Goal: Task Accomplishment & Management: Complete application form

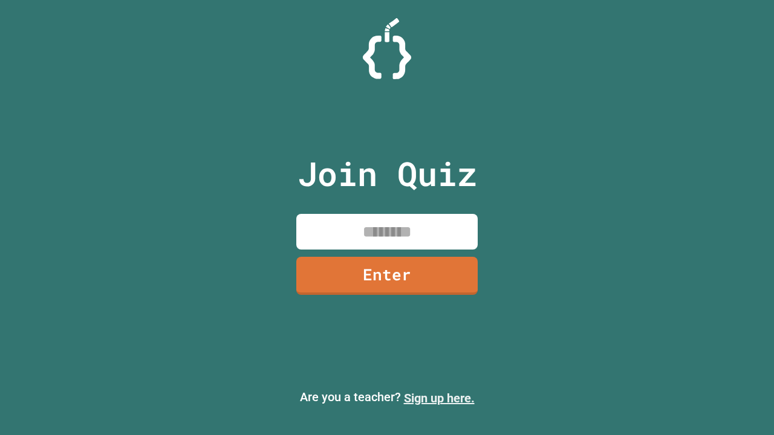
click at [439, 398] on link "Sign up here." at bounding box center [439, 398] width 71 height 15
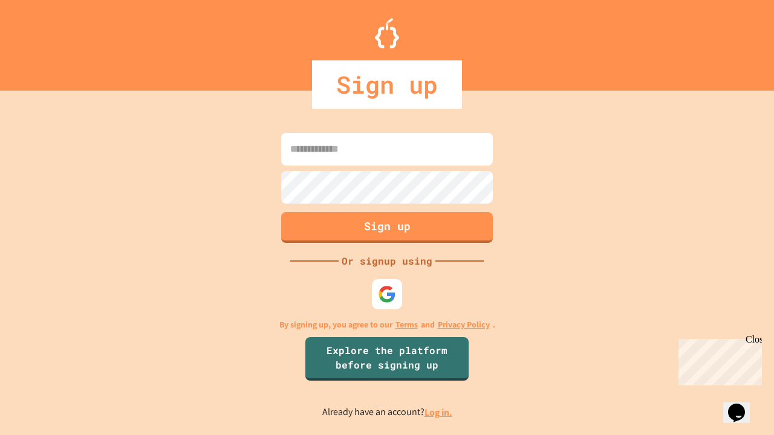
click at [439, 412] on link "Log in." at bounding box center [438, 412] width 28 height 13
